Goal: Task Accomplishment & Management: Use online tool/utility

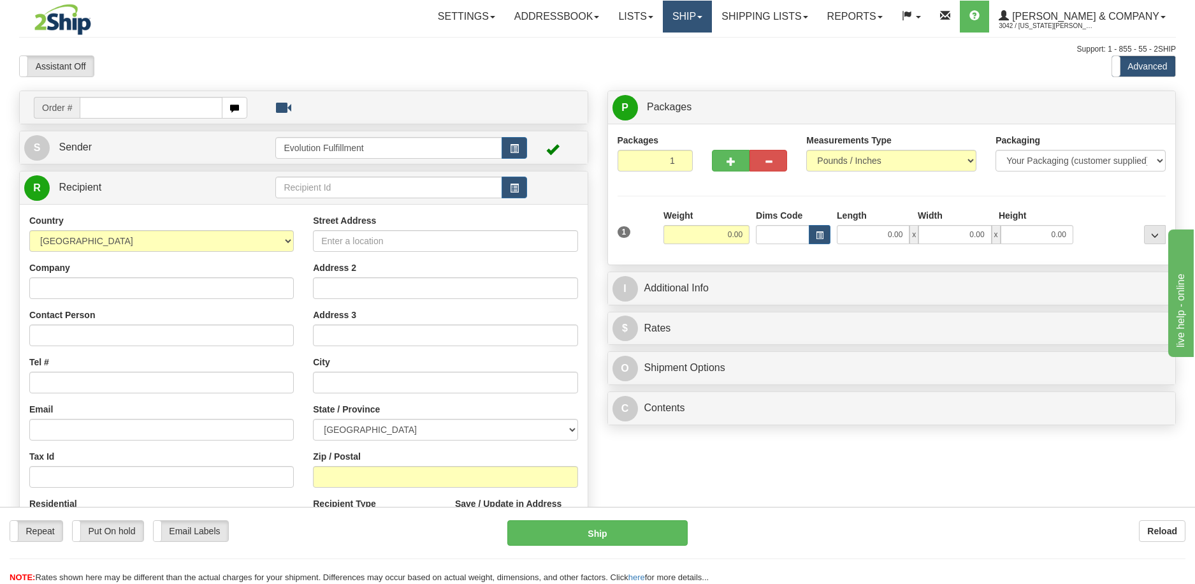
click at [712, 18] on link "Ship" at bounding box center [687, 17] width 49 height 32
click at [699, 61] on span "OnHold / Order Queue" at bounding box center [654, 61] width 90 height 10
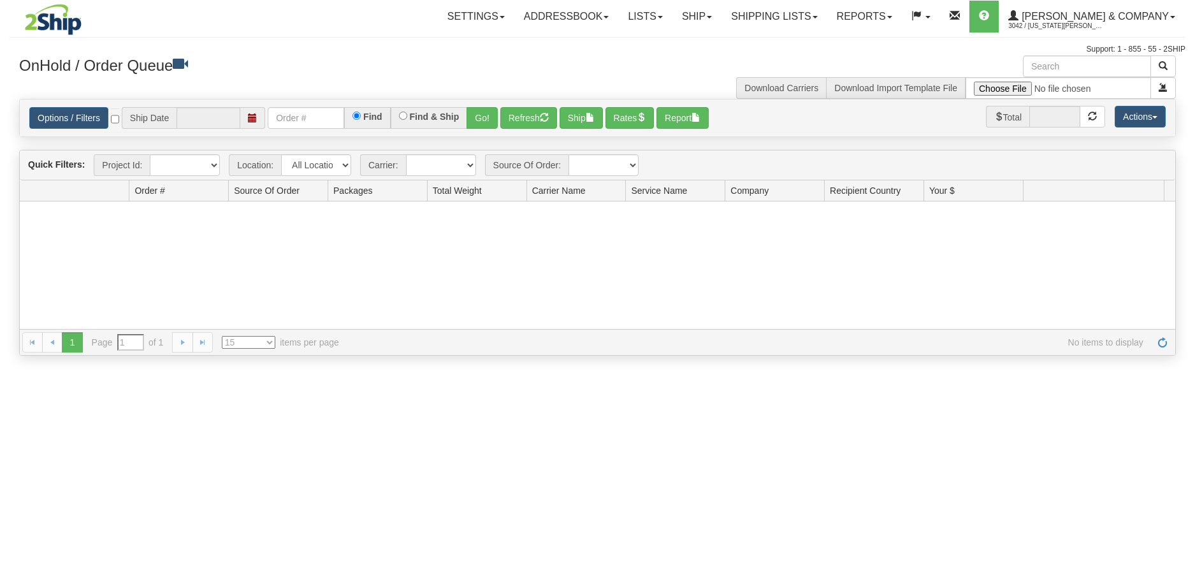
type input "[DATE]"
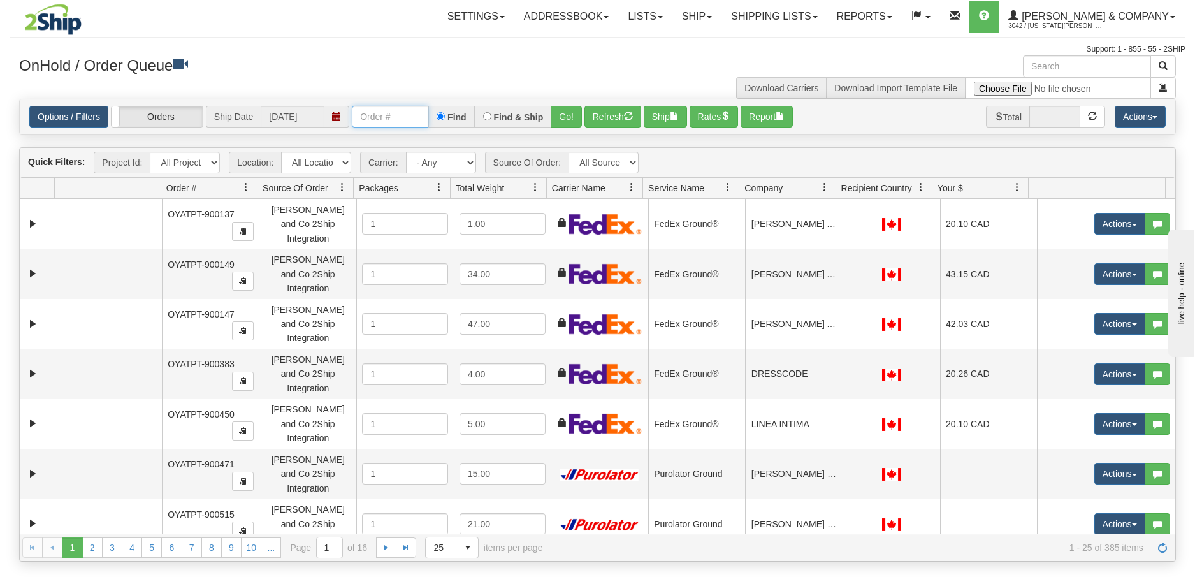
click at [393, 122] on input "text" at bounding box center [390, 117] width 77 height 22
type input "902715"
click at [578, 113] on button "Go!" at bounding box center [566, 117] width 31 height 22
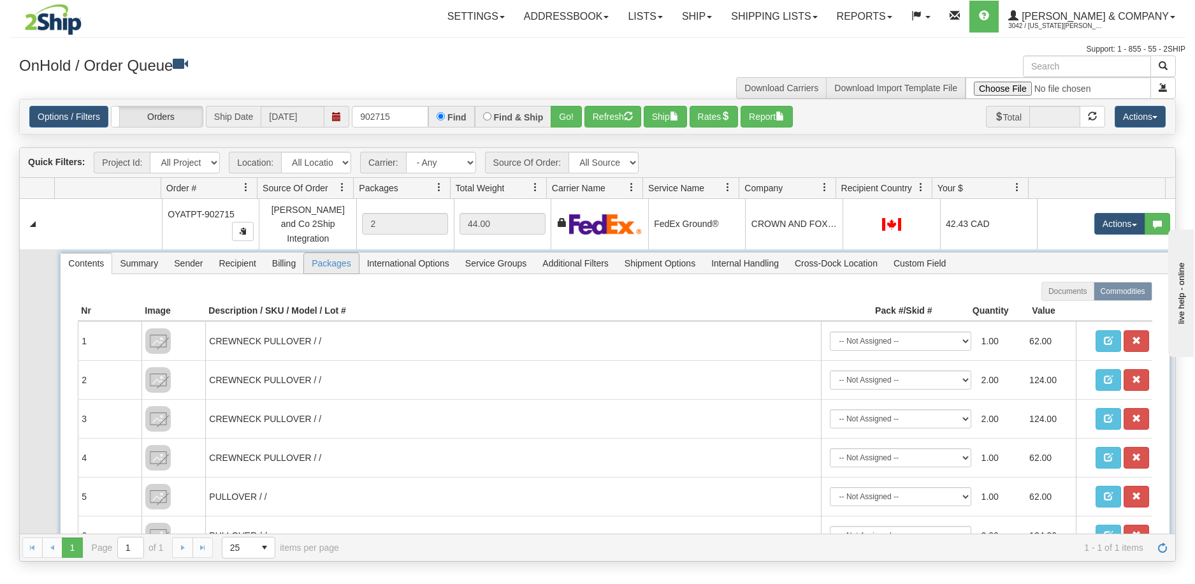
click at [324, 258] on span "Packages" at bounding box center [331, 263] width 54 height 20
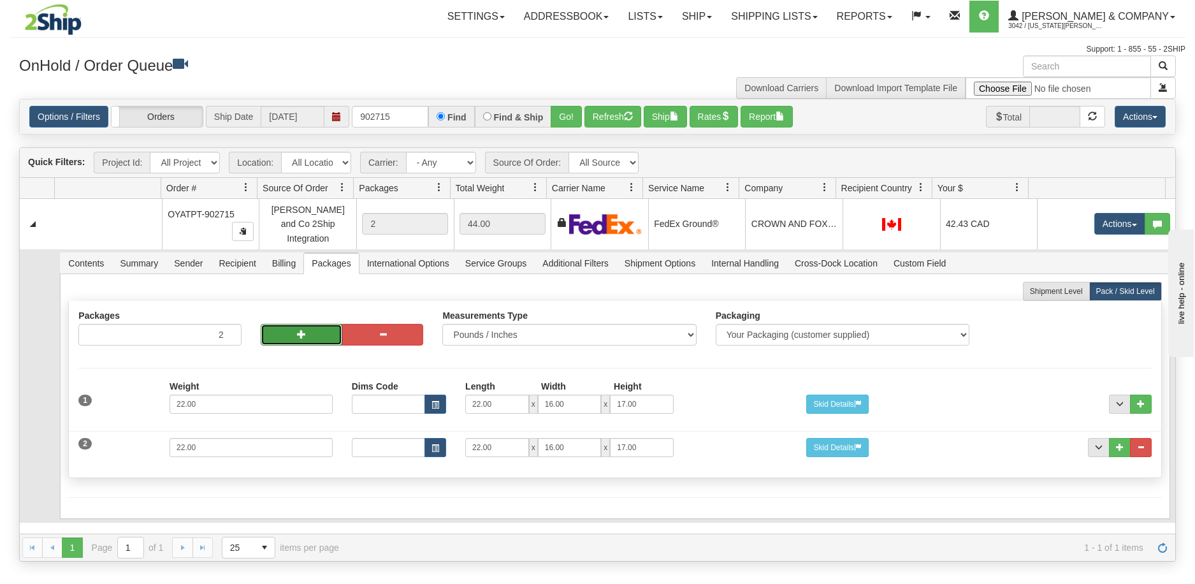
click at [302, 330] on span "button" at bounding box center [301, 334] width 9 height 9
type input "4"
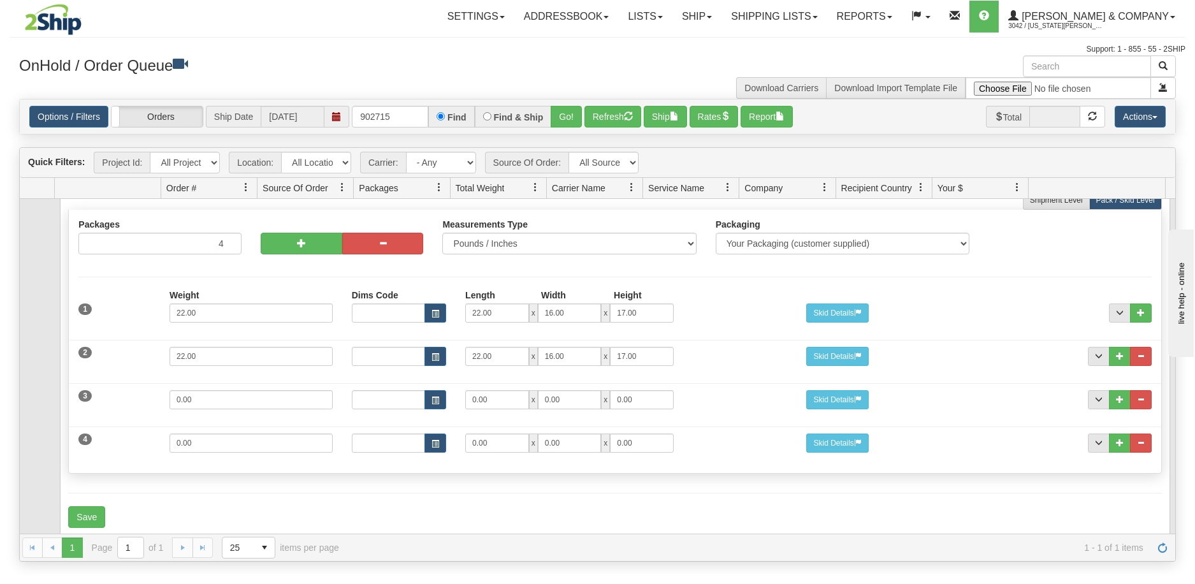
scroll to position [98, 0]
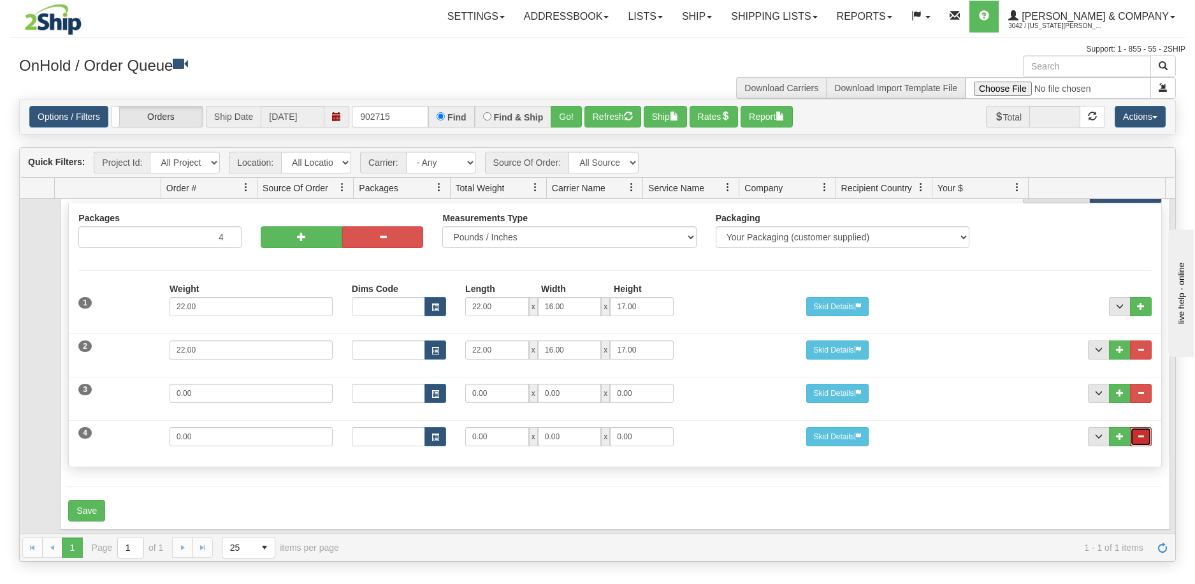
click at [1137, 432] on span "..." at bounding box center [1141, 436] width 8 height 8
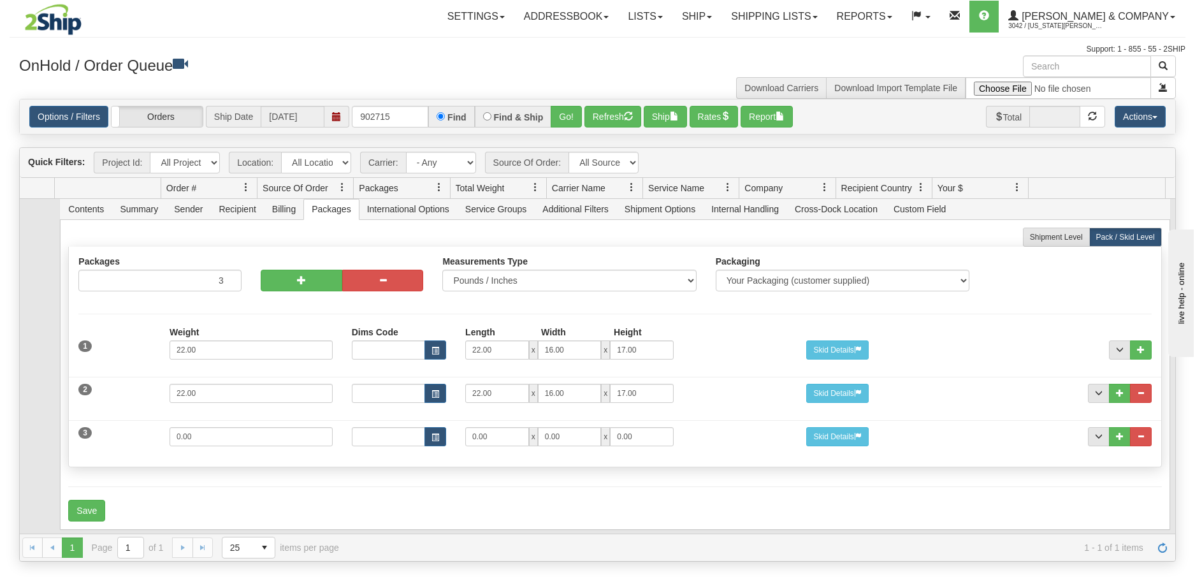
scroll to position [54, 0]
drag, startPoint x: 236, startPoint y: 428, endPoint x: 119, endPoint y: 429, distance: 117.3
click at [119, 429] on div "3 Weight 0.00 Dims Code Length Width Height 0.00 x 0.00 x" at bounding box center [615, 435] width 1092 height 43
type input "6"
type input "16"
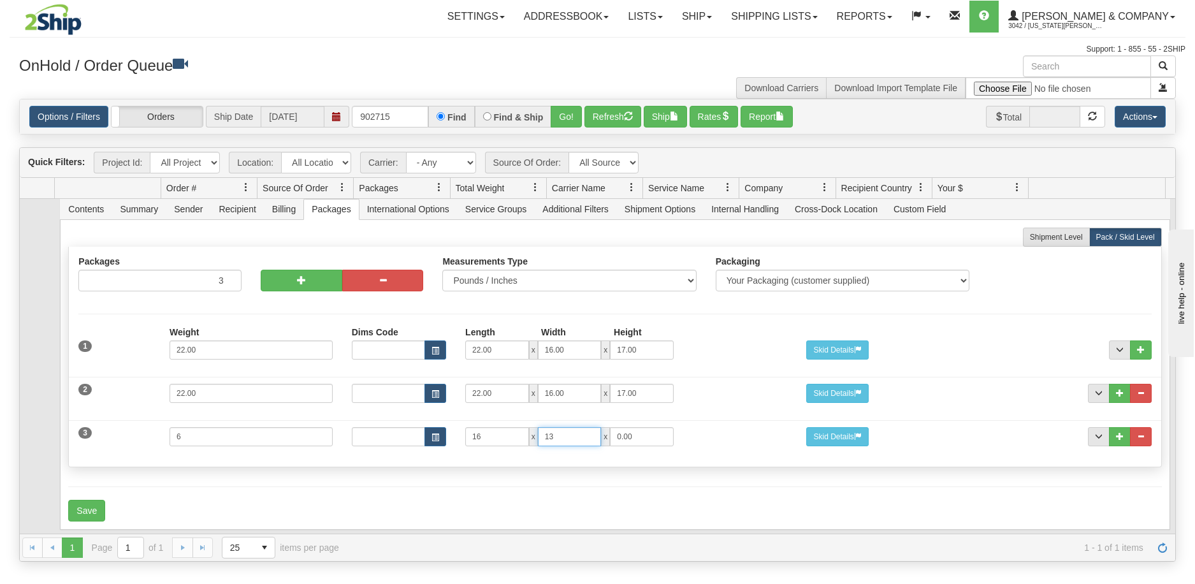
type input "13"
click at [94, 500] on button "Save" at bounding box center [86, 511] width 37 height 22
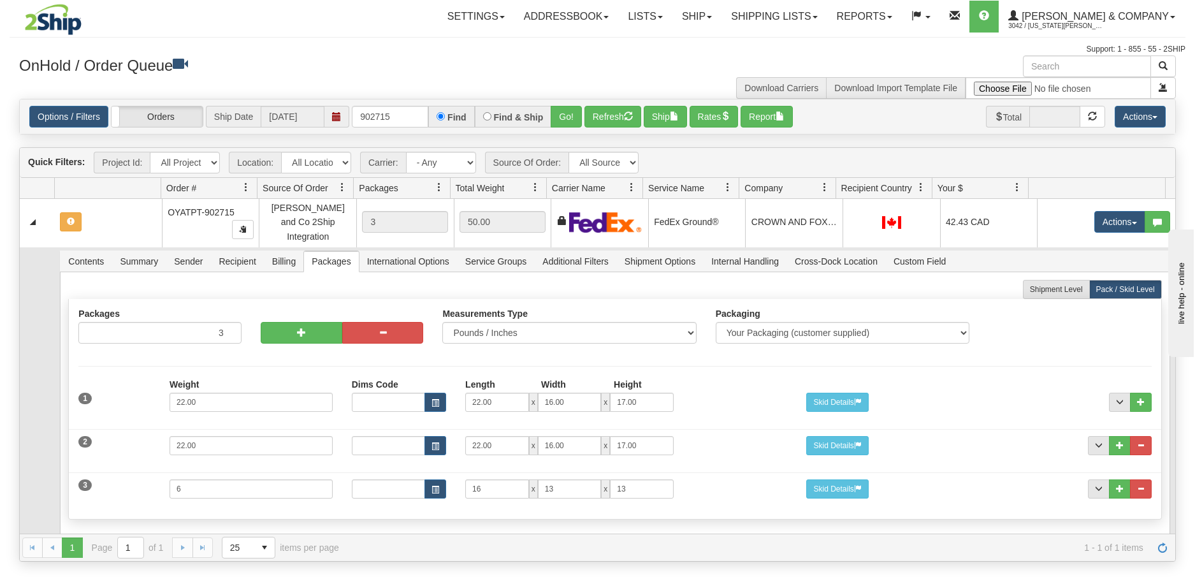
scroll to position [0, 0]
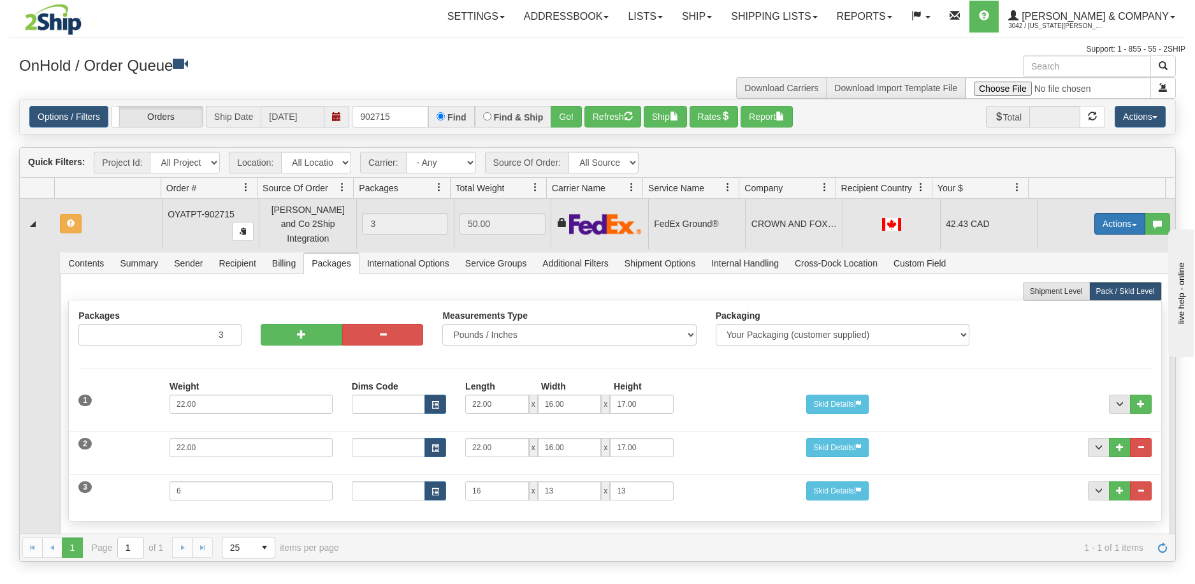
click at [1120, 223] on button "Actions" at bounding box center [1120, 224] width 51 height 22
click at [1073, 259] on span "Refresh Rates" at bounding box center [1089, 264] width 66 height 10
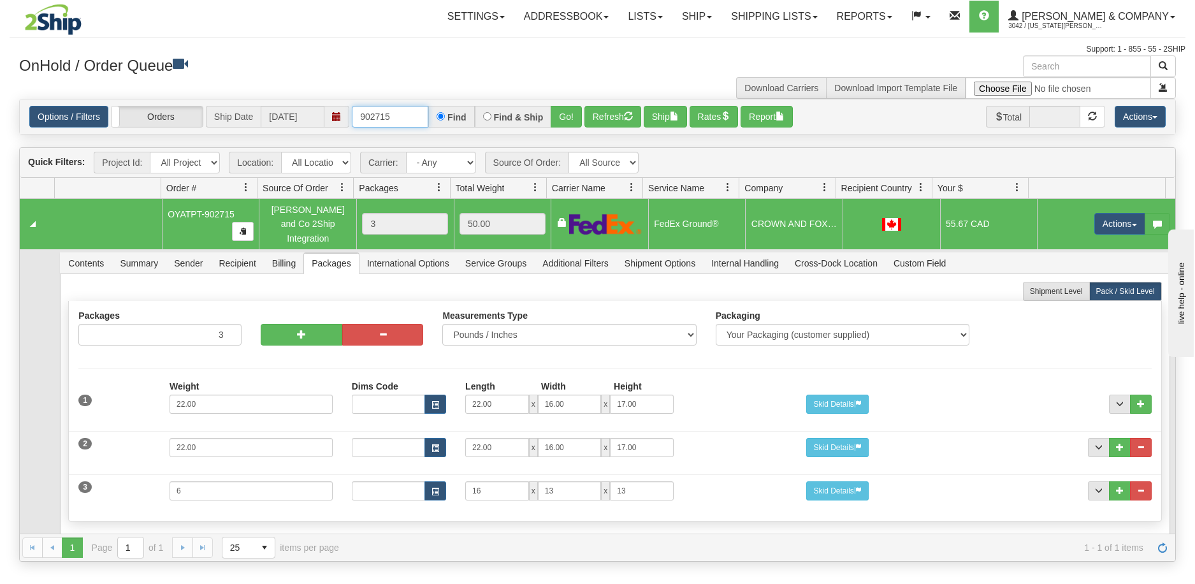
drag, startPoint x: 397, startPoint y: 117, endPoint x: 348, endPoint y: 117, distance: 49.1
click at [348, 117] on div "Options / Filters Group Shipments Orders Ship Date [DATE] 902715 Find Find & Sh…" at bounding box center [597, 117] width 1137 height 22
type input "902723"
click at [561, 116] on button "Go!" at bounding box center [566, 117] width 31 height 22
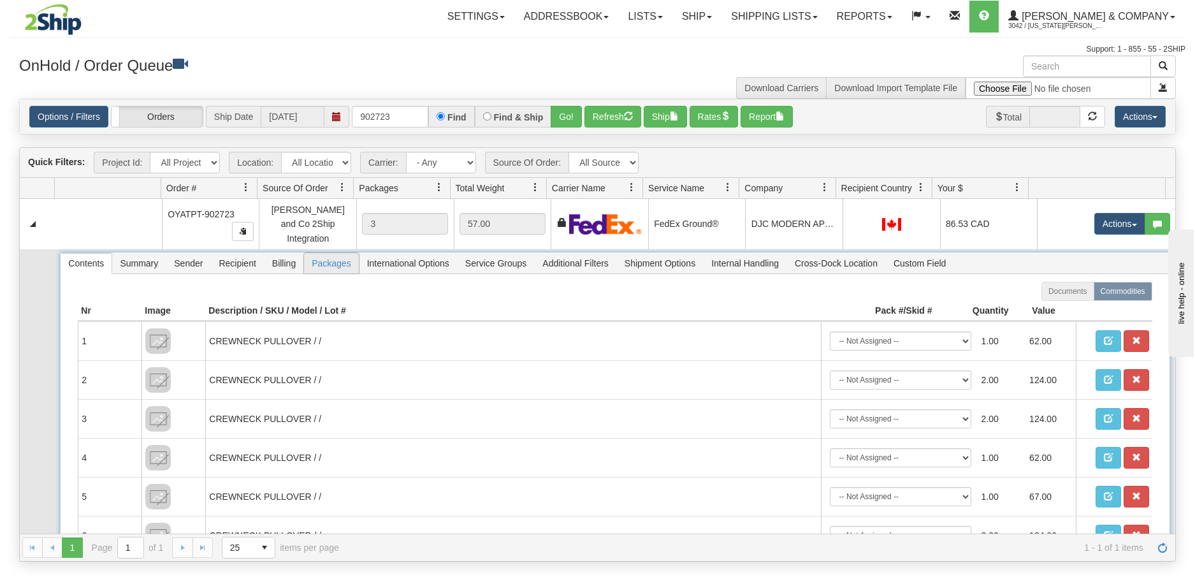
click at [337, 254] on span "Packages" at bounding box center [331, 263] width 54 height 20
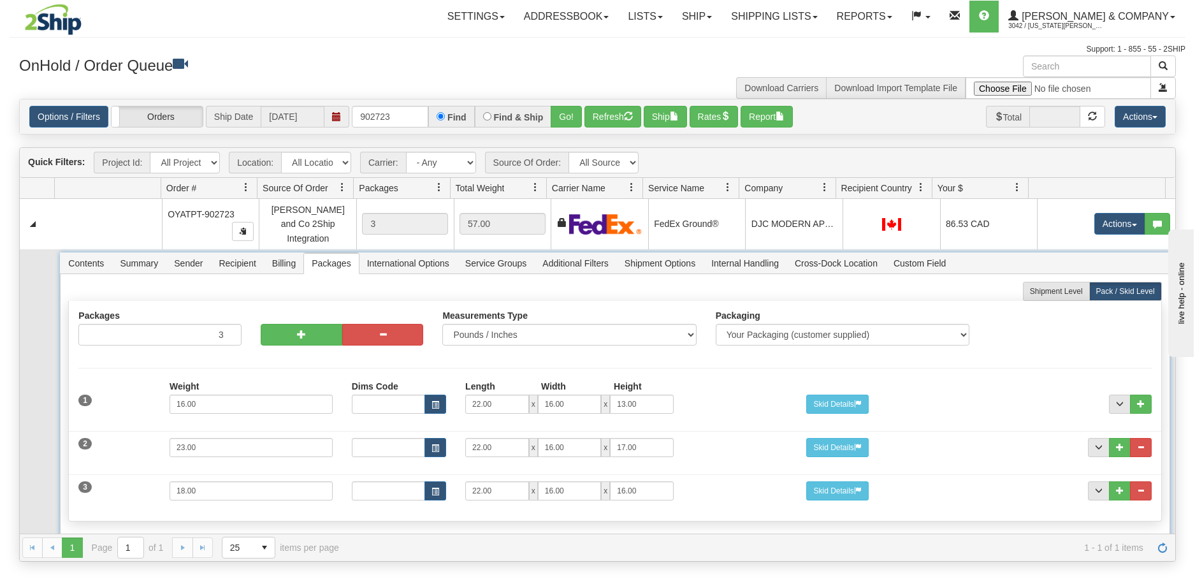
scroll to position [33, 0]
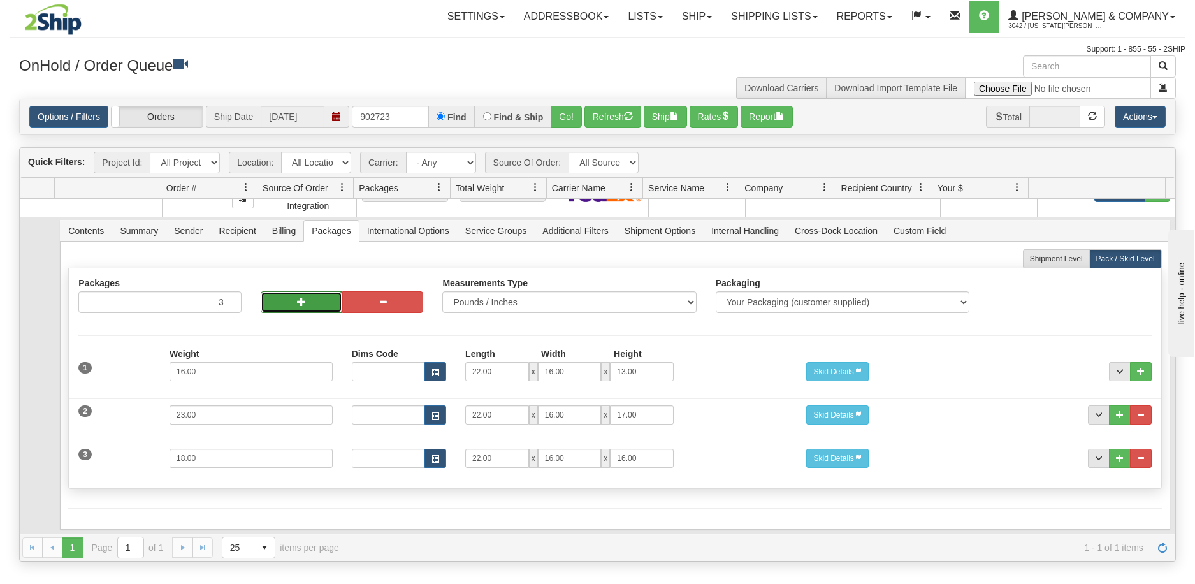
click at [294, 295] on button "button" at bounding box center [302, 302] width 82 height 22
click at [295, 295] on button "button" at bounding box center [302, 302] width 82 height 22
type input "5"
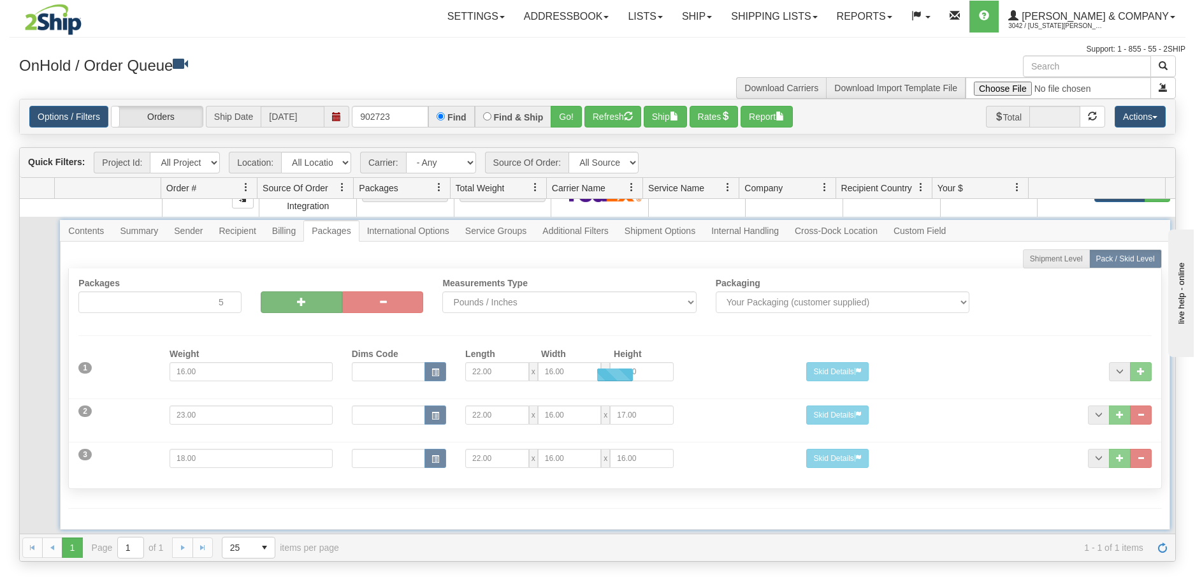
click at [295, 295] on div at bounding box center [615, 375] width 1110 height 310
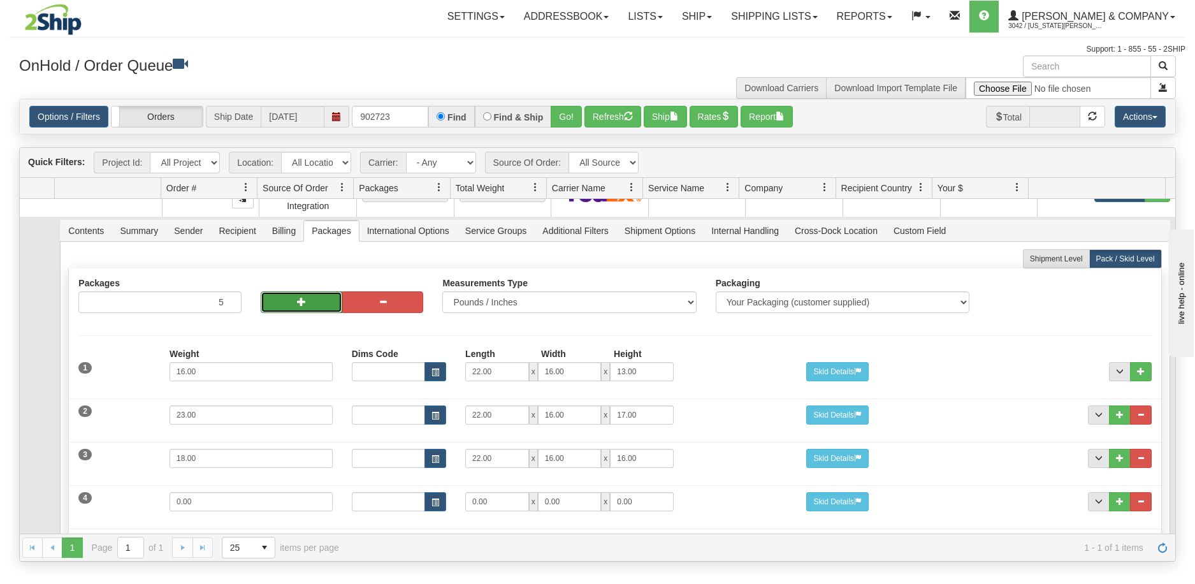
click at [303, 297] on span "button" at bounding box center [301, 301] width 9 height 9
type input "6"
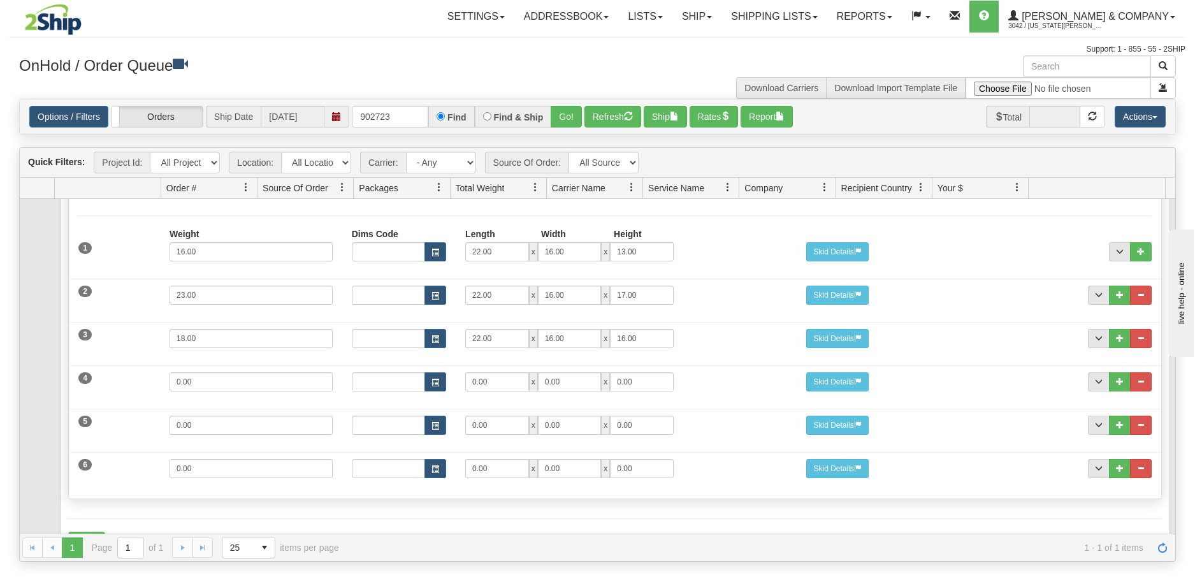
scroll to position [160, 0]
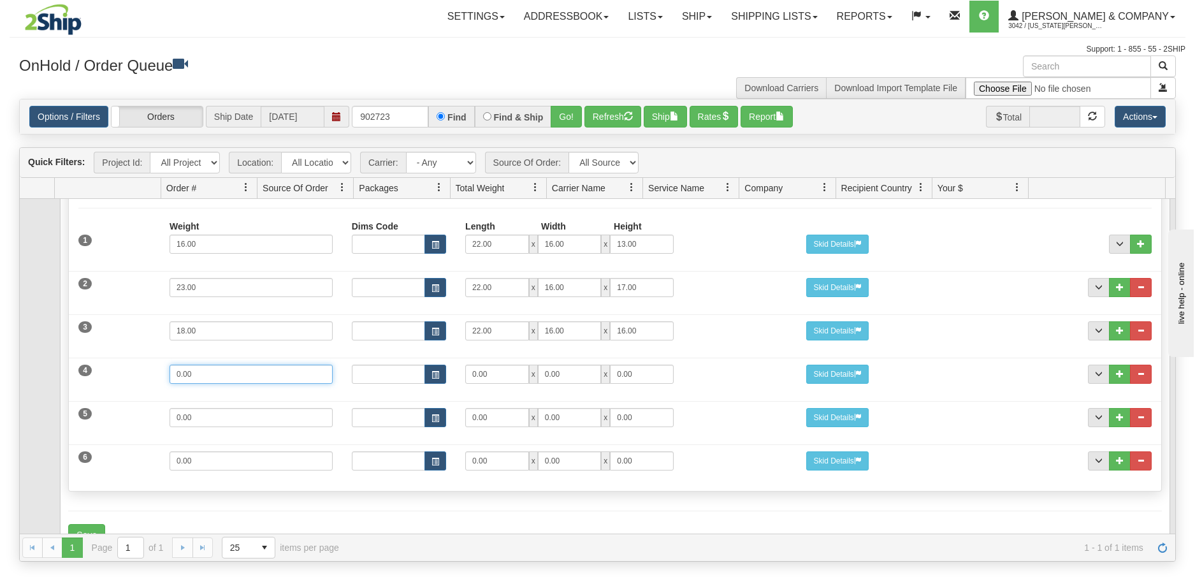
drag, startPoint x: 215, startPoint y: 370, endPoint x: 147, endPoint y: 359, distance: 69.2
click at [148, 360] on div "4 Weight 0.00 Dims Code Length Width Height 0.00 x 0.00 x" at bounding box center [615, 372] width 1092 height 43
type input "17"
type input "22"
type input "16"
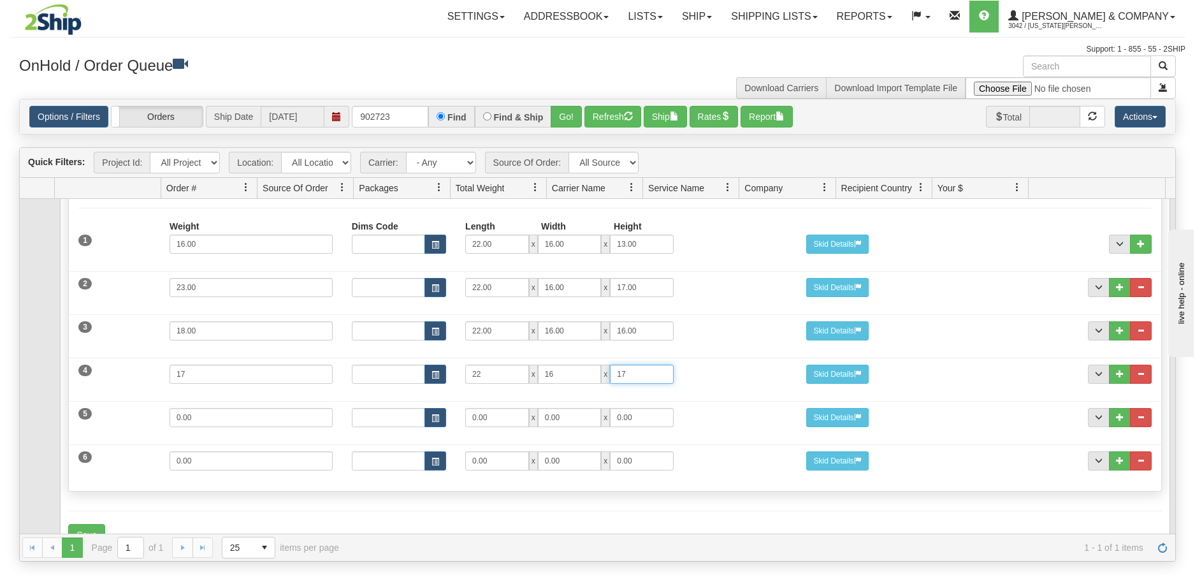
type input "17"
drag, startPoint x: 219, startPoint y: 412, endPoint x: 127, endPoint y: 399, distance: 93.4
click at [127, 399] on div "5 Weight 0.00 Dims Code Length Width Height 0.00 x 0.00 x" at bounding box center [615, 416] width 1092 height 43
type input "21"
type input "22"
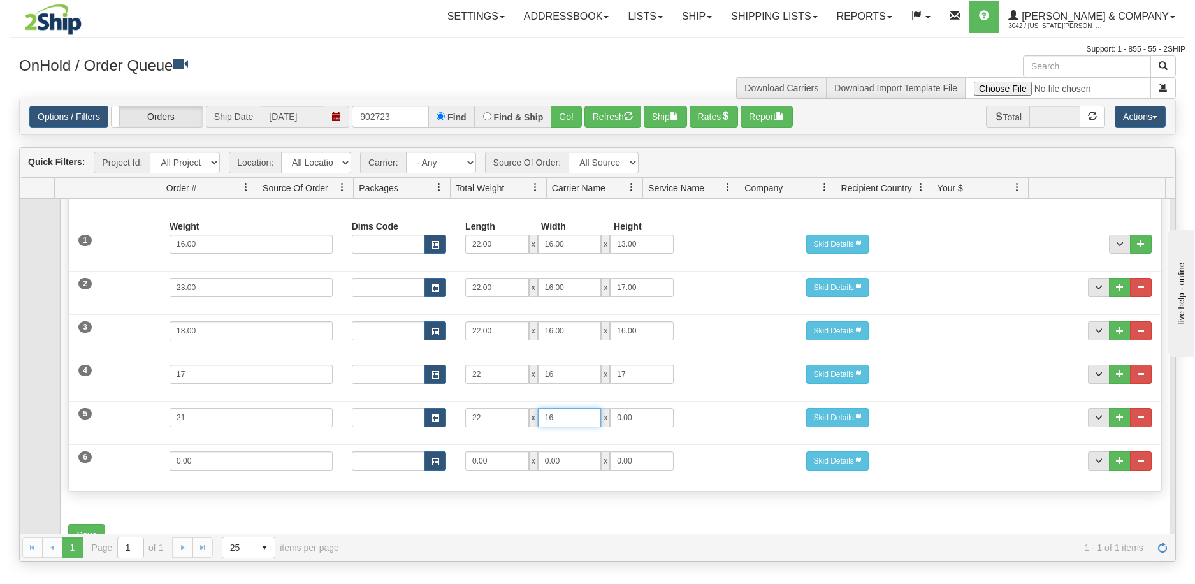
type input "16"
type input "17"
drag, startPoint x: 210, startPoint y: 451, endPoint x: 115, endPoint y: 451, distance: 95.0
click at [115, 451] on div "6 Weight 0.00 Dims Code Length Width Height 0.00 x 0.00 x" at bounding box center [615, 459] width 1092 height 43
type input "10"
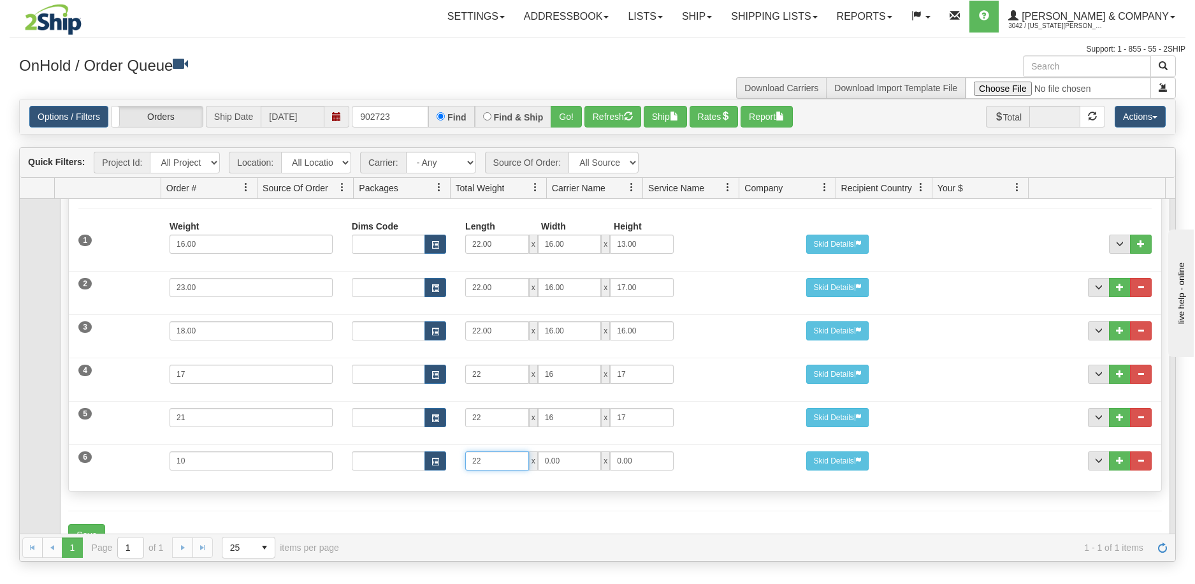
type input "22"
type input "16"
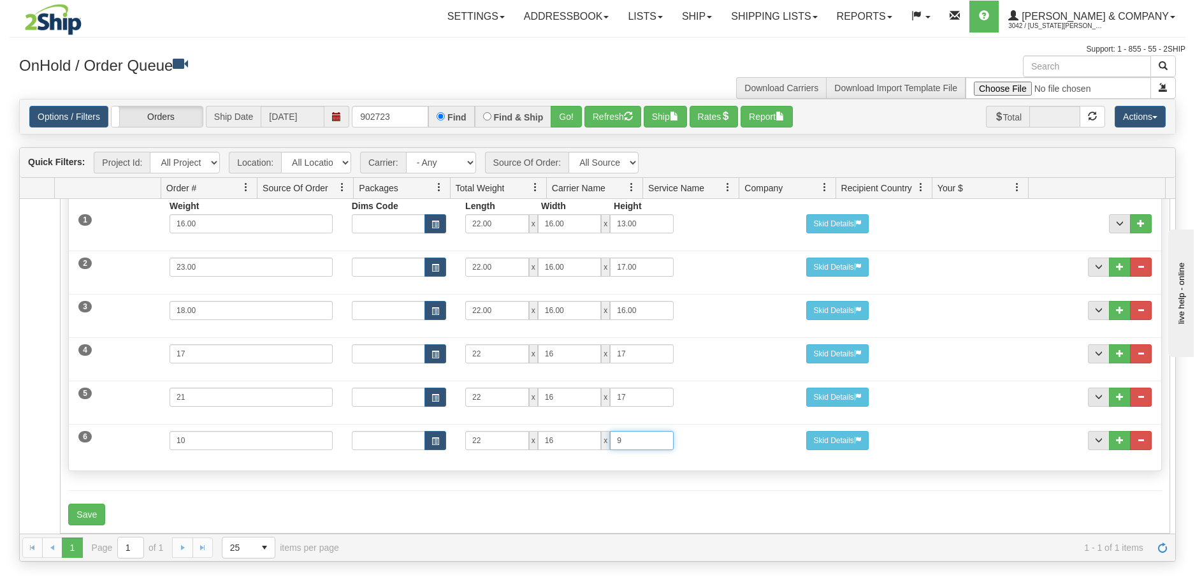
scroll to position [184, 0]
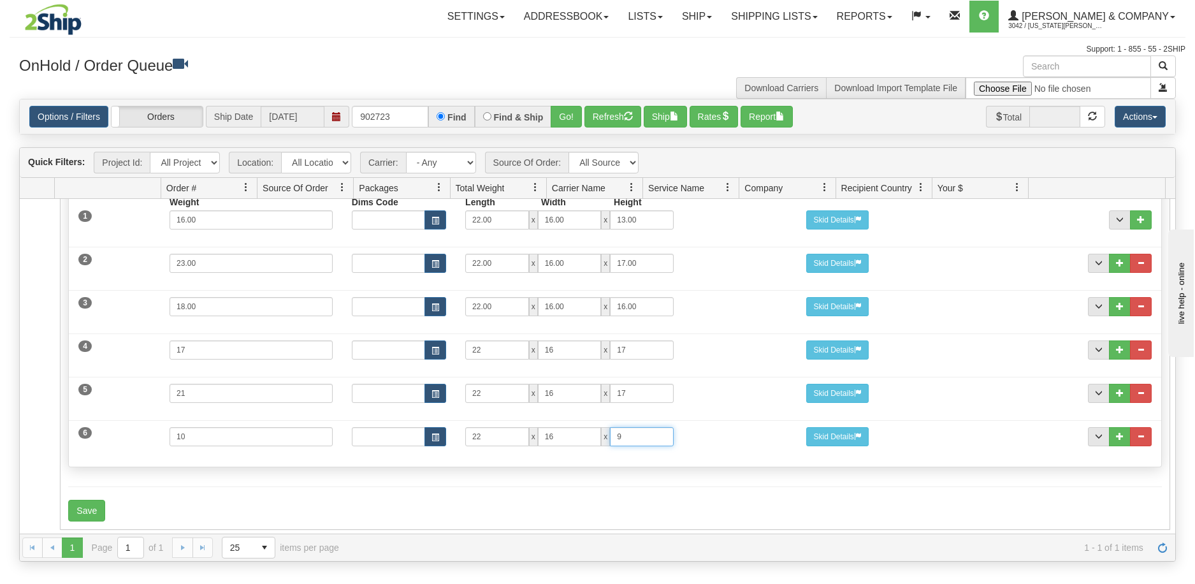
type input "9"
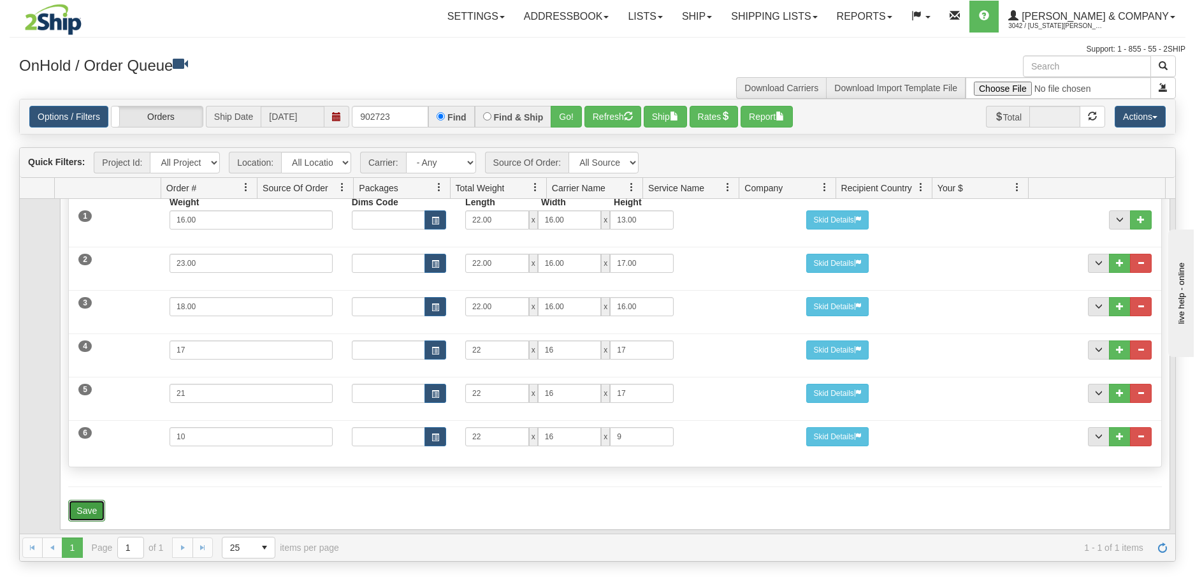
click at [98, 500] on button "Save" at bounding box center [86, 511] width 37 height 22
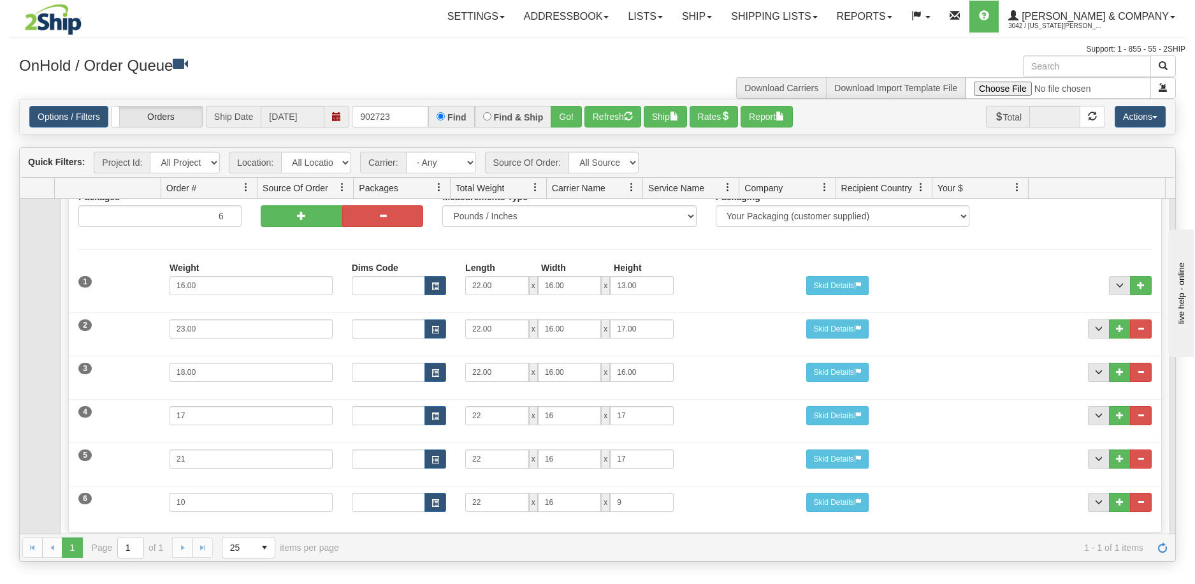
scroll to position [0, 0]
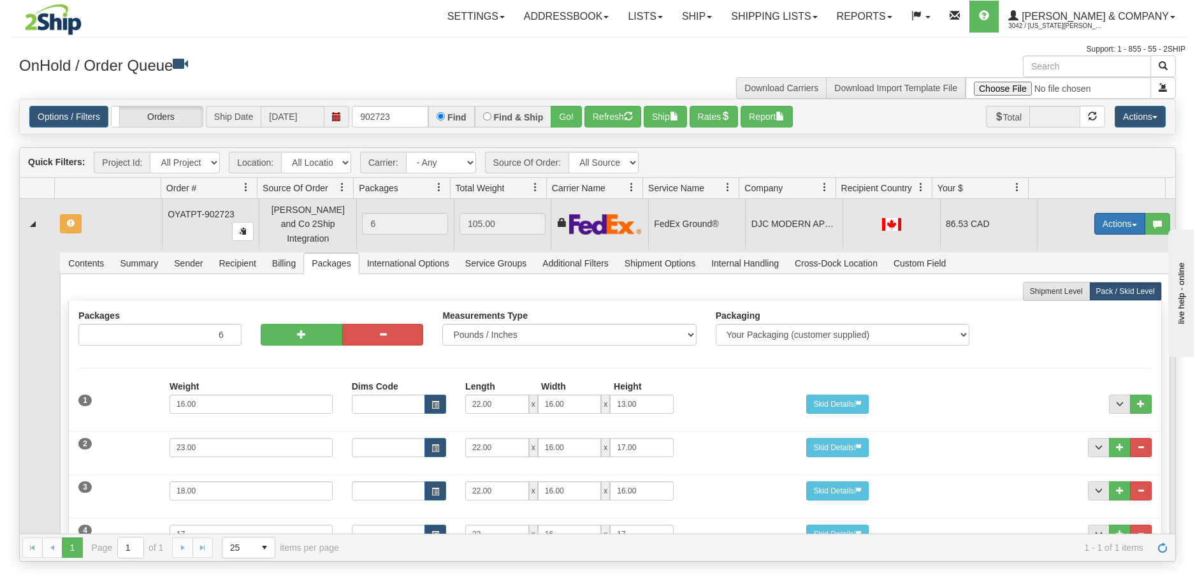
click at [1104, 213] on button "Actions" at bounding box center [1120, 224] width 51 height 22
click at [1076, 261] on span "Refresh Rates" at bounding box center [1089, 264] width 66 height 10
